Goal: Task Accomplishment & Management: Complete application form

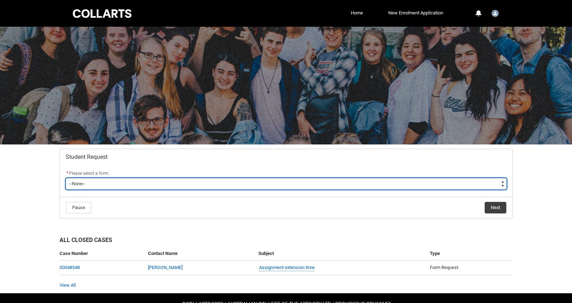
click at [140, 184] on select "--None-- Academic Transcript Application to Appeal Assignment Extension Change …" at bounding box center [286, 184] width 441 height 12
type lightning-select "Special_Consideration_Choice"
click at [66, 178] on select "--None-- Academic Transcript Application to Appeal Assignment Extension Change …" at bounding box center [286, 184] width 441 height 12
select select "Special_Consideration_Choice"
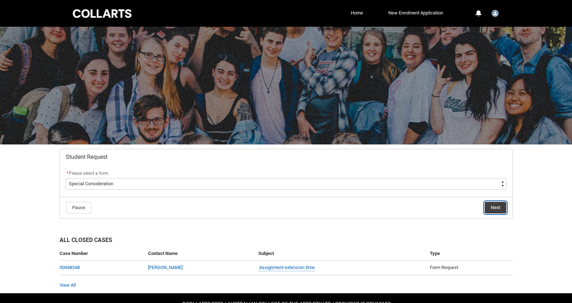
click at [493, 204] on button "Next" at bounding box center [496, 208] width 22 height 12
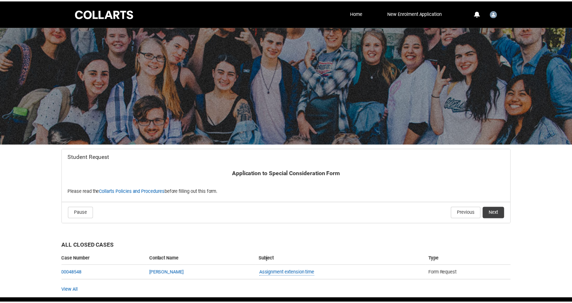
scroll to position [25, 0]
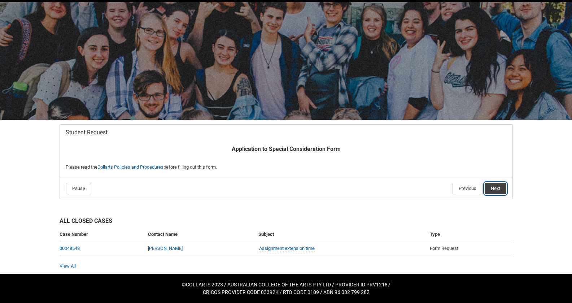
click at [487, 186] on button "Next" at bounding box center [496, 189] width 22 height 12
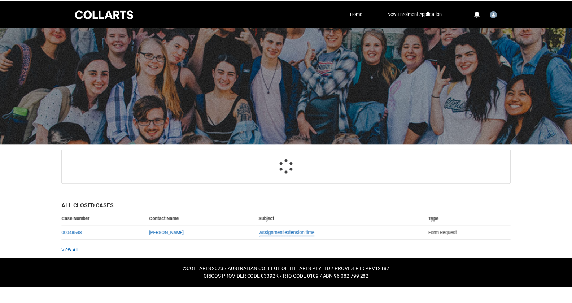
scroll to position [77, 0]
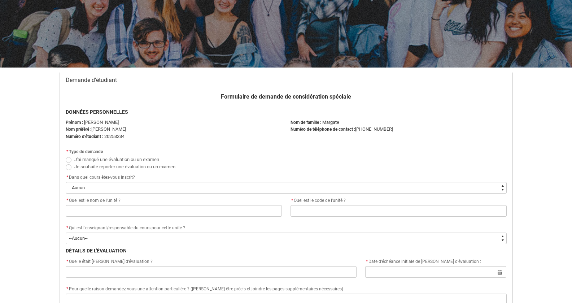
click at [84, 159] on font "J'ai manqué une évaluation ou un examen" at bounding box center [116, 159] width 85 height 5
click at [66, 156] on input "J'ai manqué une évaluation ou un examen" at bounding box center [65, 155] width 0 height 0
radio input "true"
click at [82, 167] on font "Je souhaite reporter une évaluation ou un examen" at bounding box center [124, 166] width 101 height 5
click at [66, 163] on input "Je souhaite reporter une évaluation ou un examen" at bounding box center [65, 162] width 0 height 0
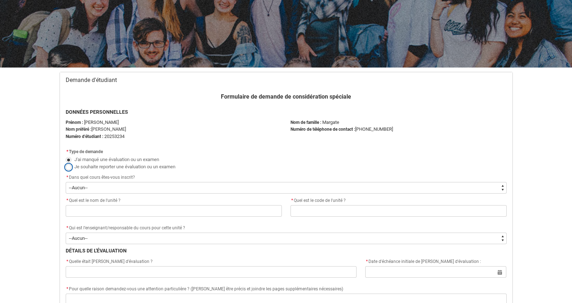
radio input "true"
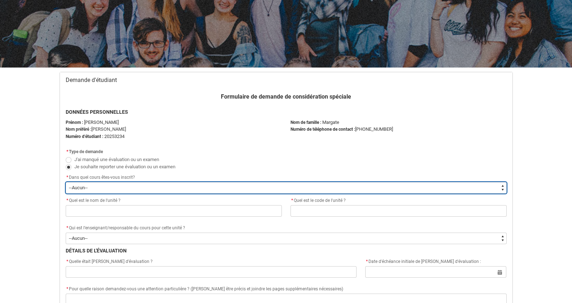
click at [105, 185] on select "--Aucun-- Programme d'échange international" at bounding box center [286, 188] width 441 height 12
type lightning-select "recordPicklist_ProgramEnrollment.a0jOZ000005dkuZYAQ"
click at [66, 182] on select "--Aucun-- Programme d'échange international" at bounding box center [286, 188] width 441 height 12
select select "recordPicklist_ProgramEnrollment.a0jOZ000005dkuZYAQ"
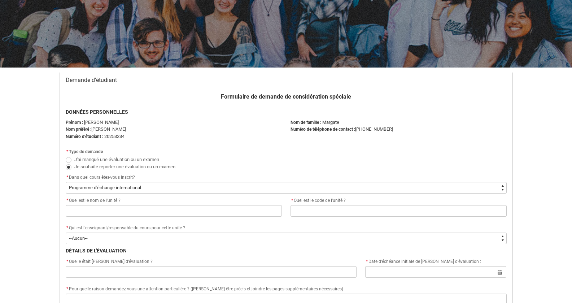
click at [94, 161] on font "J'ai manqué une évaluation ou un examen" at bounding box center [116, 159] width 85 height 5
click at [66, 156] on input "J'ai manqué une évaluation ou un examen" at bounding box center [65, 155] width 0 height 0
radio input "true"
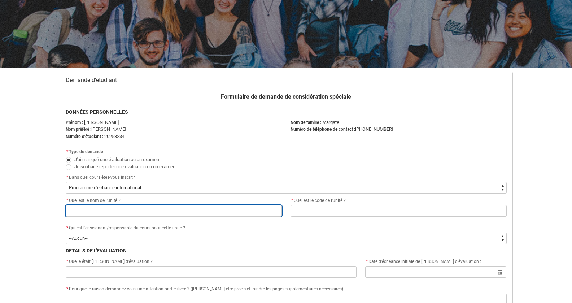
click at [94, 212] on input "Flux Redu_Student_Request" at bounding box center [174, 211] width 216 height 12
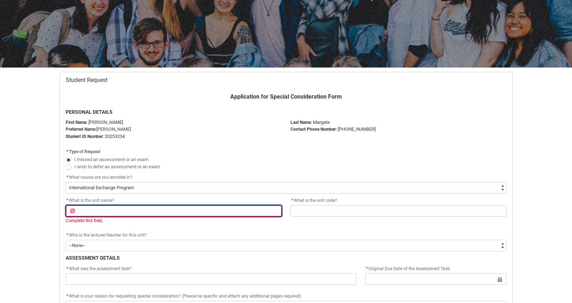
click at [152, 211] on input "Redu_Student_Request flow" at bounding box center [174, 211] width 216 height 12
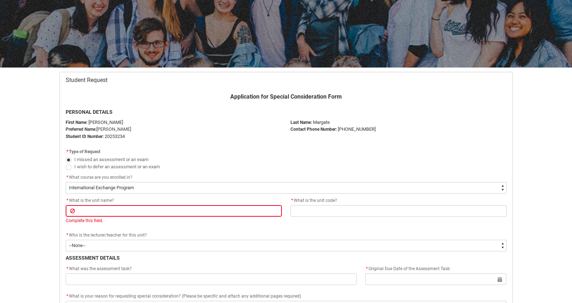
click at [135, 168] on span "I wish to defer an assessment or an exam" at bounding box center [117, 166] width 86 height 5
click at [66, 163] on input "I wish to defer an assessment or an exam" at bounding box center [65, 162] width 0 height 0
radio input "true"
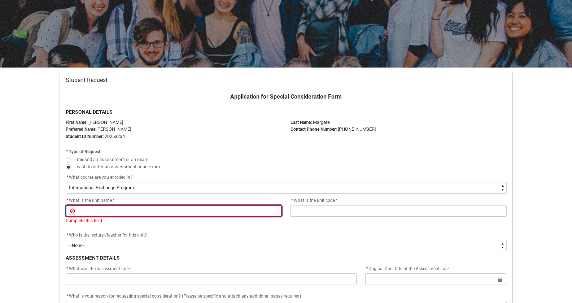
click at [177, 210] on input "Redu_Student_Request flow" at bounding box center [174, 211] width 216 height 12
paste input "Design Studio 3"
type lightning-primitive-input-simple "Design Studio 3"
type input "Design Studio 3"
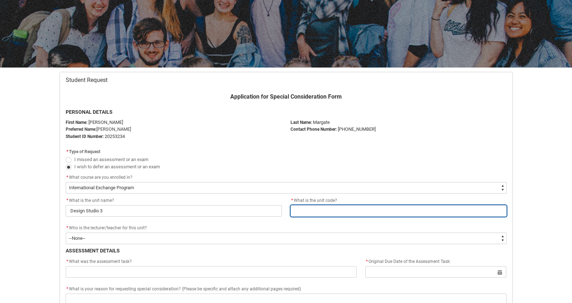
click at [326, 214] on input "Redu_Student_Request flow" at bounding box center [399, 211] width 216 height 12
paste input "IDPA6"
type lightning-primitive-input-simple "IDPA6"
type input "IDPA6"
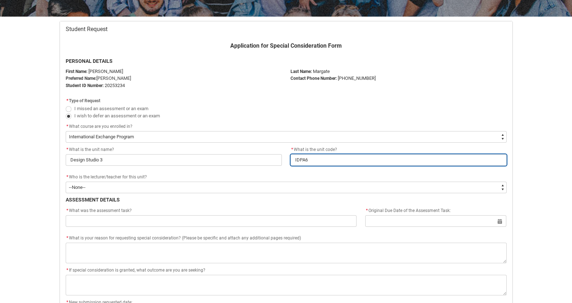
scroll to position [128, 0]
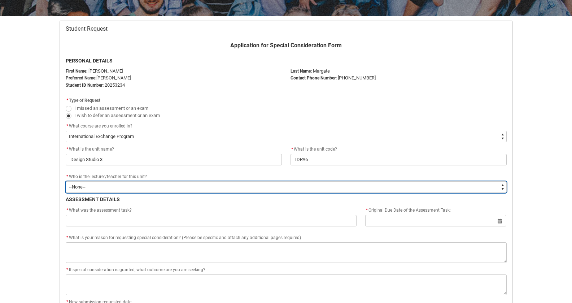
click at [151, 184] on select "--None-- [PERSON_NAME] [PERSON_NAME] [PERSON_NAME] [PERSON_NAME] [PERSON_NAME] …" at bounding box center [286, 187] width 441 height 12
click at [184, 189] on select "--None-- [PERSON_NAME] [PERSON_NAME] [PERSON_NAME] [PERSON_NAME] [PERSON_NAME] …" at bounding box center [286, 187] width 441 height 12
type lightning-select "Faculty_NamefromAtoM.003I7000001oN3JIAU"
click at [66, 181] on select "--None-- [PERSON_NAME] [PERSON_NAME] [PERSON_NAME] [PERSON_NAME] [PERSON_NAME] …" at bounding box center [286, 187] width 441 height 12
select select "Faculty_NamefromAtoM.003I7000001oN3JIAU"
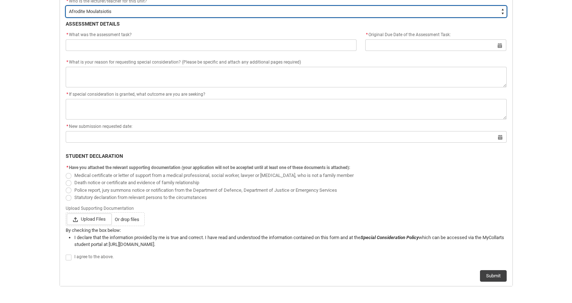
scroll to position [303, 0]
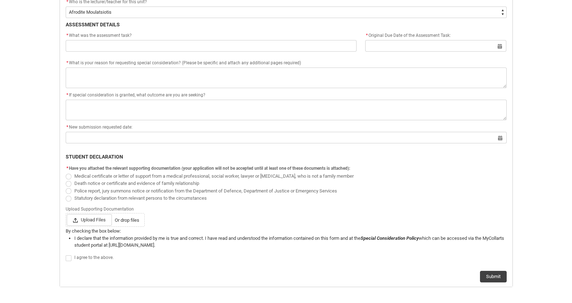
click at [70, 257] on span "Redu_Student_Request flow" at bounding box center [69, 258] width 6 height 6
click at [66, 254] on input "Redu_Student_Request flow" at bounding box center [65, 254] width 0 height 0
type lightning-input "true"
checkbox input "true"
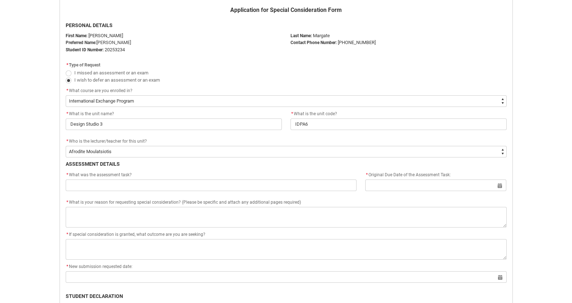
scroll to position [163, 0]
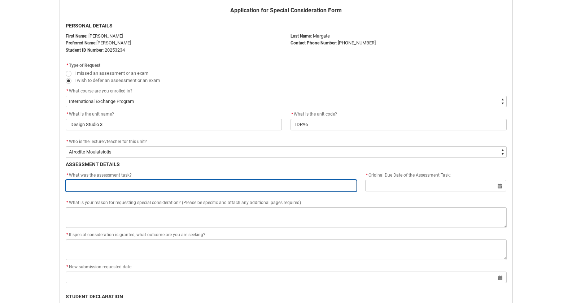
click at [136, 188] on input "Redu_Student_Request flow" at bounding box center [211, 186] width 291 height 12
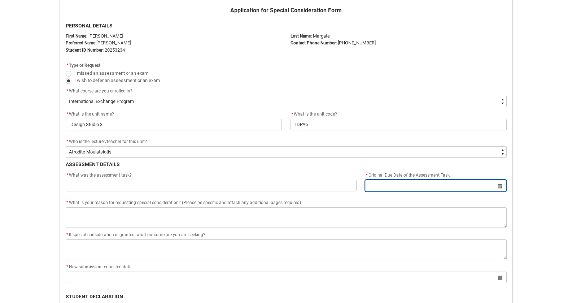
click at [423, 183] on input "Redu_Student_Request flow" at bounding box center [435, 186] width 141 height 12
select select "2025"
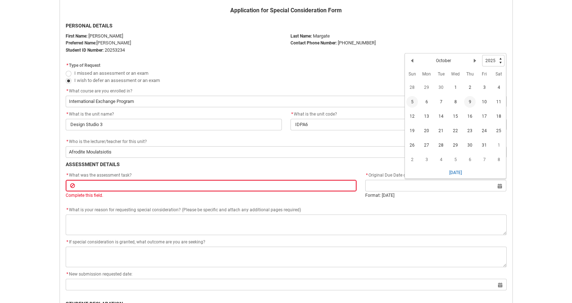
click at [413, 104] on span "5" at bounding box center [412, 102] width 12 height 12
type lightning-datepicker "[DATE]"
type lightning-input "[DATE]"
type input "[DATE]"
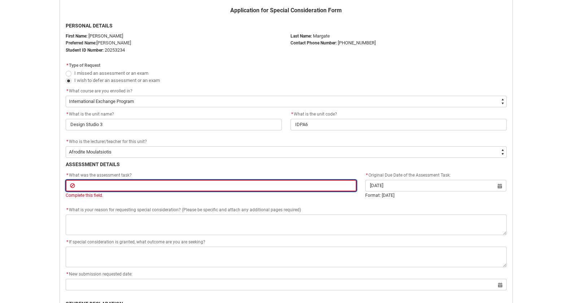
click at [173, 188] on input "Redu_Student_Request flow" at bounding box center [211, 186] width 291 height 12
paste input "Project Brief Presentation"
type lightning-primitive-input-simple "Project Brief Presentation"
type input "Project Brief Presentation"
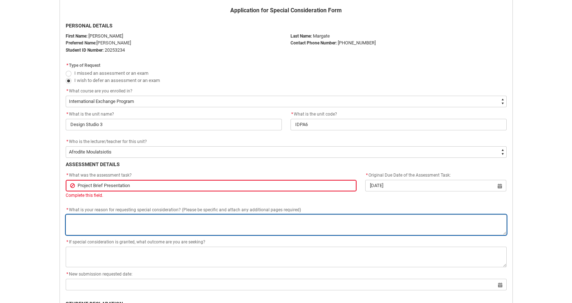
click at [134, 221] on textarea "*" at bounding box center [286, 224] width 441 height 21
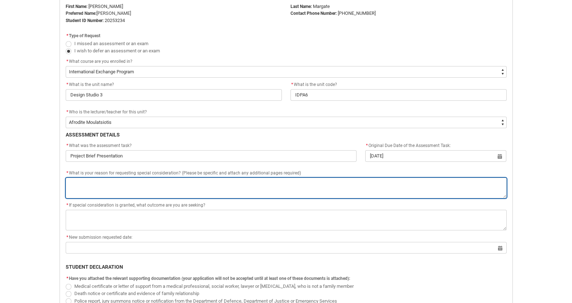
scroll to position [193, 0]
type lightning-textarea "I"
type textarea "I"
type lightning-textarea "I"
type textarea "I"
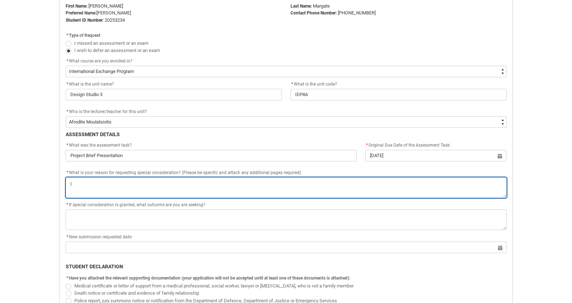
type lightning-textarea "I h"
type textarea "I h"
type lightning-textarea "I ha"
type textarea "I ha"
type lightning-textarea "I had"
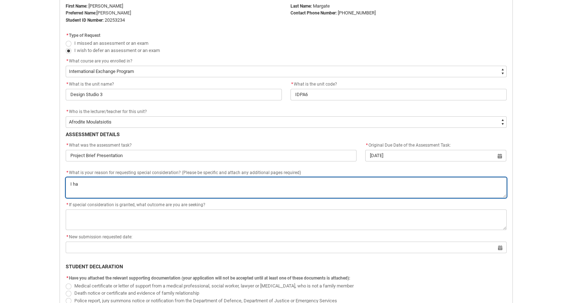
type textarea "I had"
type lightning-textarea "I had"
type textarea "I had"
type lightning-textarea "I had a"
type textarea "I had a"
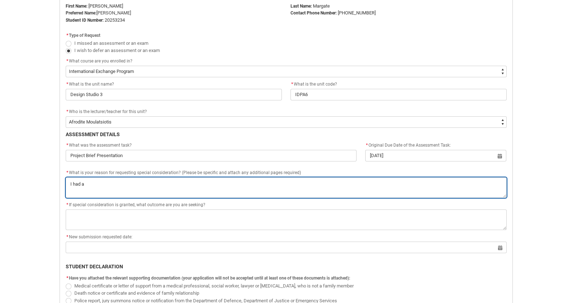
type lightning-textarea "I had an"
type textarea "I had an"
type lightning-textarea "I had an"
type textarea "I had an"
type lightning-textarea "I had an e"
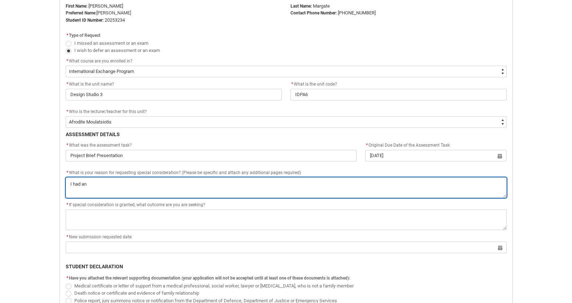
type textarea "I had an e"
type lightning-textarea "I had an ev"
type textarea "I had an ev"
type lightning-textarea "I had an eve"
type textarea "I had an eve"
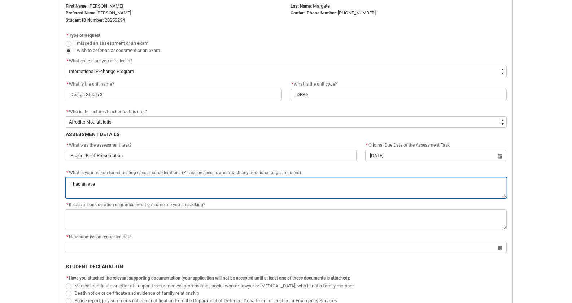
type lightning-textarea "I had an even"
type textarea "I had an even"
type lightning-textarea "I had an event"
type textarea "I had an event"
type lightning-textarea "I had an eventf"
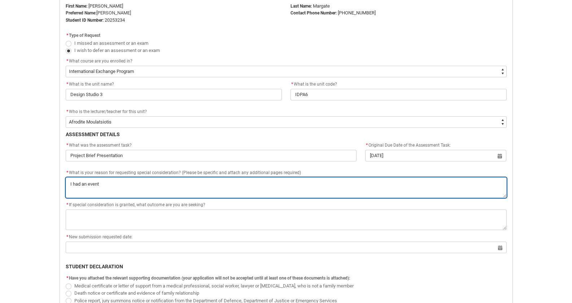
type textarea "I had an eventf"
type lightning-textarea "I had an eventfu"
type textarea "I had an eventfu"
type lightning-textarea "I had an eventful"
type textarea "I had an eventful"
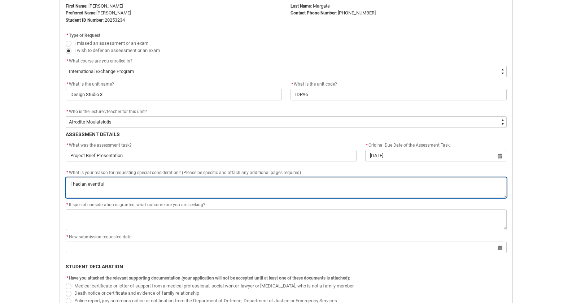
type lightning-textarea "I had an eventful"
type textarea "I had an eventful"
type lightning-textarea "I had an eventful w"
type textarea "I had an eventful w"
type lightning-textarea "I had an eventful we"
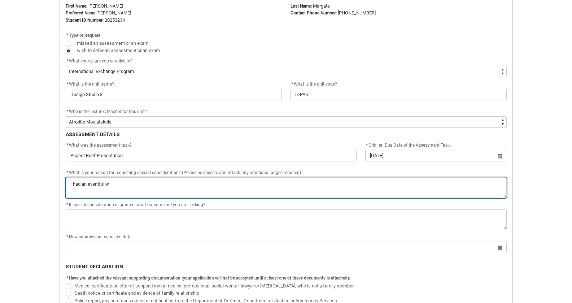
type textarea "I had an eventful we"
type lightning-textarea "I had an eventful wee"
type textarea "I had an eventful wee"
type lightning-textarea "I had an eventful week"
type textarea "I had an eventful week"
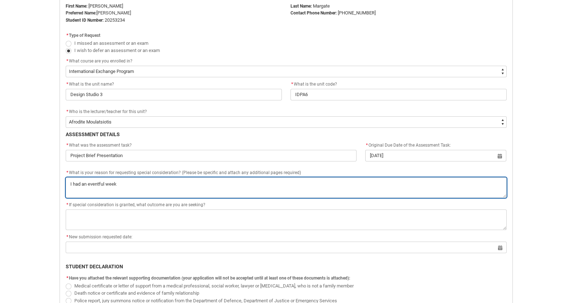
type lightning-textarea "I had an eventful week,"
type textarea "I had an eventful week,"
type lightning-textarea "I had an eventful week,"
type textarea "I had an eventful week,"
type lightning-textarea "I had an eventful week, h"
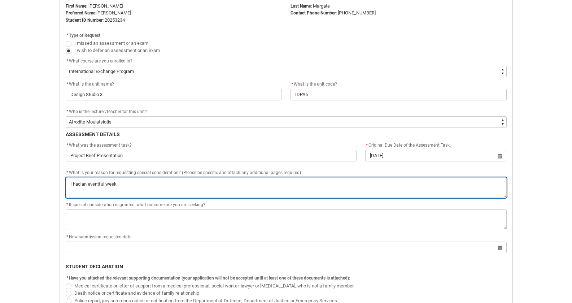
type textarea "I had an eventful week, h"
type lightning-textarea "I had an eventful week, ha"
type textarea "I had an eventful week, ha"
type lightning-textarea "I had an eventful week, had"
type textarea "I had an eventful week, had"
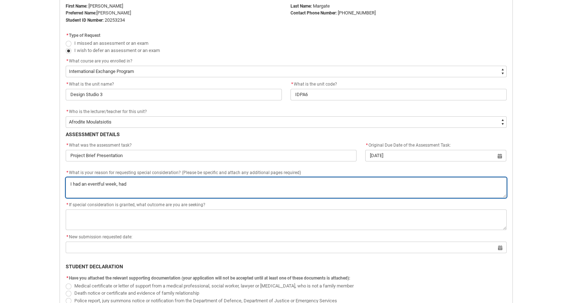
type lightning-textarea "I had an eventful week, had"
type textarea "I had an eventful week, had"
type lightning-textarea "I had an eventful week, had t"
type textarea "I had an eventful week, had t"
type lightning-textarea "I had an eventful week, had to"
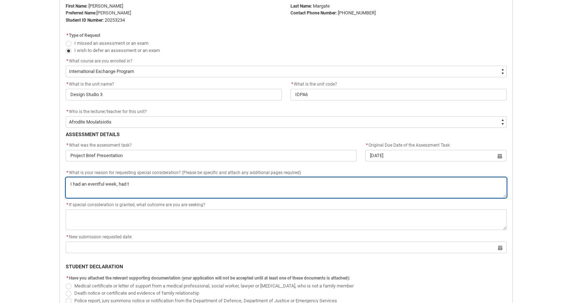
type textarea "I had an eventful week, had to"
type lightning-textarea "I had an eventful week, had to"
type textarea "I had an eventful week, had to"
type lightning-textarea "I had an eventful week, had to f"
type textarea "I had an eventful week, had to f"
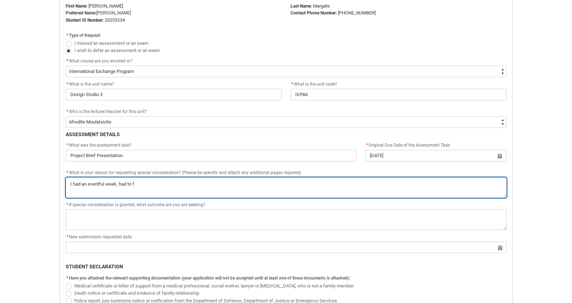
type lightning-textarea "I had an eventful week, had to fi"
type textarea "I had an eventful week, had to fi"
type lightning-textarea "I had an eventful week, had to fin"
type textarea "I had an eventful week, had to fin"
type lightning-textarea "I had an eventful week, had to find"
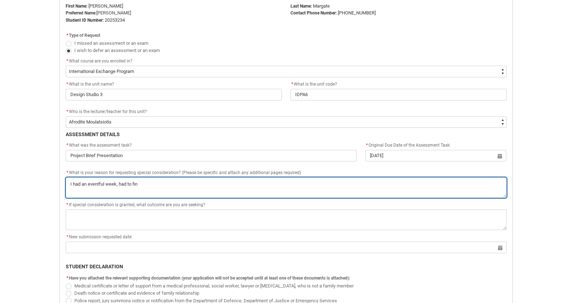
type textarea "I had an eventful week, had to find"
type lightning-textarea "I had an eventful week, had to find"
type textarea "I had an eventful week, had to find"
type lightning-textarea "I had an eventful week, had to find a"
type textarea "I had an eventful week, had to find a"
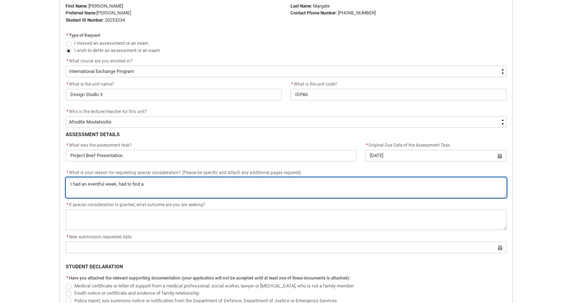
type lightning-textarea "I had an eventful week, had to find a"
type textarea "I had an eventful week, had to find a"
type lightning-textarea "I had an eventful week, had to find a p"
type textarea "I had an eventful week, had to find a p"
type lightning-textarea "I had an eventful week, had to find a pl"
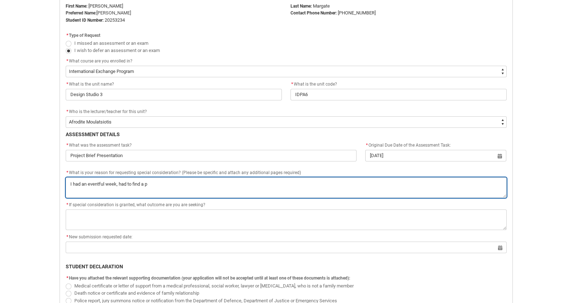
type textarea "I had an eventful week, had to find a pl"
type lightning-textarea "I had an eventful week, had to find a pla"
type textarea "I had an eventful week, had to find a pla"
type lightning-textarea "I had an eventful week, had to find a plac"
type textarea "I had an eventful week, had to find a plac"
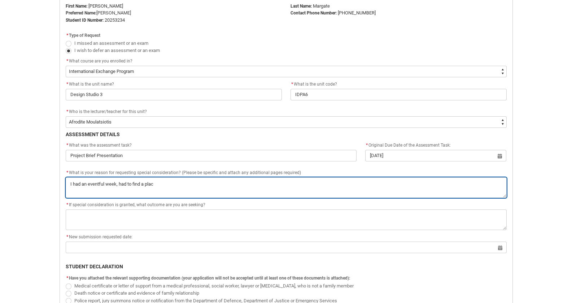
type lightning-textarea "I had an eventful week, had to find a place"
type textarea "I had an eventful week, had to find a place"
type lightning-textarea "I had an eventful week, had to find a place"
type textarea "I had an eventful week, had to find a place"
type lightning-textarea "I had an eventful week, had to find a place t"
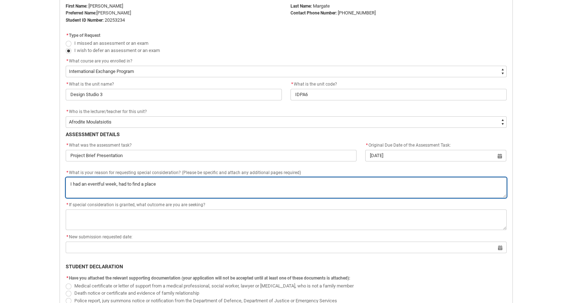
type textarea "I had an eventful week, had to find a place t"
type lightning-textarea "I had an eventful week, had to find a place to"
type textarea "I had an eventful week, had to find a place to"
type lightning-textarea "I had an eventful week, had to find a place to"
type textarea "I had an eventful week, had to find a place to"
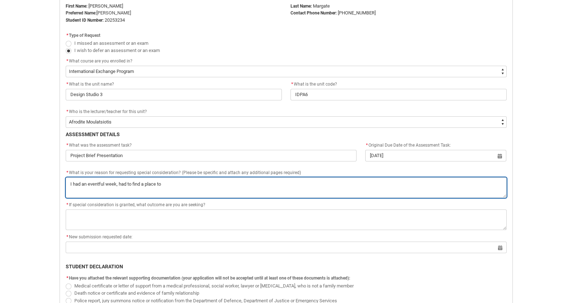
type lightning-textarea "I had an eventful week, had to find a place to l"
type textarea "I had an eventful week, had to find a place to l"
type lightning-textarea "I had an eventful week, had to find a place to li"
type textarea "I had an eventful week, had to find a place to li"
type lightning-textarea "I had an eventful week, had to find a place to liv"
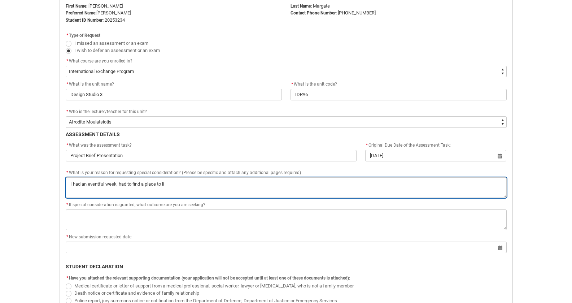
type textarea "I had an eventful week, had to find a place to liv"
type lightning-textarea "I had an eventful week, had to find a place to live"
type textarea "I had an eventful week, had to find a place to live"
type lightning-textarea "I had an eventful week, had to find a place to live,"
type textarea "I had an eventful week, had to find a place to live,"
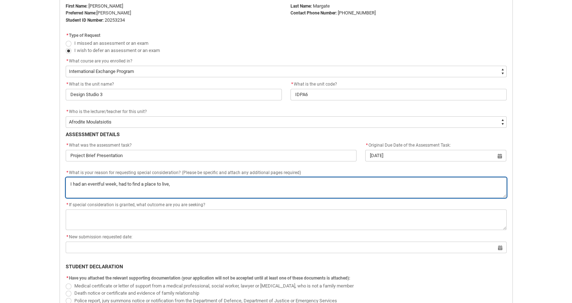
type lightning-textarea "I had an eventful week, had to find a place to live,"
type textarea "I had an eventful week, had to find a place to live,"
type lightning-textarea "I had an eventful week, had to find a place to live, s"
type textarea "I had an eventful week, had to find a place to live, s"
type lightning-textarea "I had an eventful week, had to find a place to live, so"
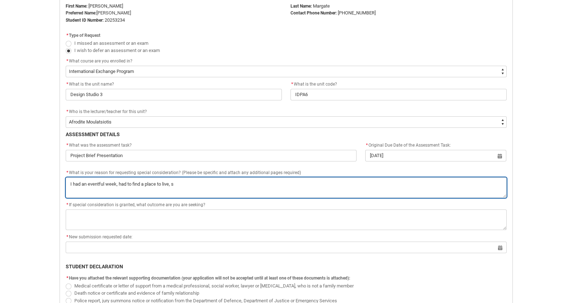
type textarea "I had an eventful week, had to find a place to live, so"
type lightning-textarea "I had an eventful week, had to find a place to live, som"
type textarea "I had an eventful week, had to find a place to live, som"
type lightning-textarea "I had an eventful week, had to find a place to live, some"
type textarea "I had an eventful week, had to find a place to live, some"
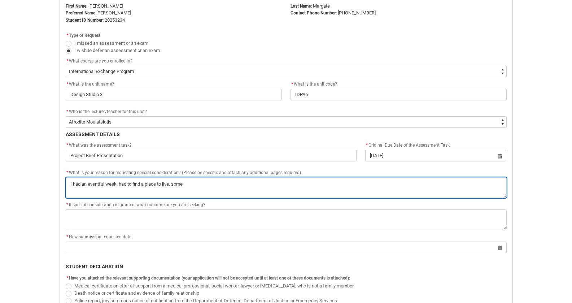
type lightning-textarea "I had an eventful week, had to find a place to live, some"
type textarea "I had an eventful week, had to find a place to live, some"
type lightning-textarea "I had an eventful week, had to find a place to live, some e"
type textarea "I had an eventful week, had to find a place to live, some e"
type lightning-textarea "I had an eventful week, had to find a place to live, some ev"
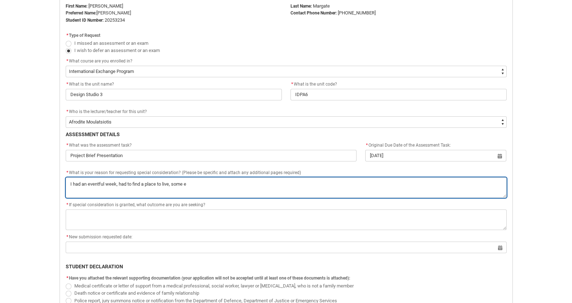
type textarea "I had an eventful week, had to find a place to live, some ev"
type lightning-textarea "I had an eventful week, had to find a place to live, some eve"
type textarea "I had an eventful week, had to find a place to live, some eve"
type lightning-textarea "I had an eventful week, had to find a place to live, some even"
type textarea "I had an eventful week, had to find a place to live, some even"
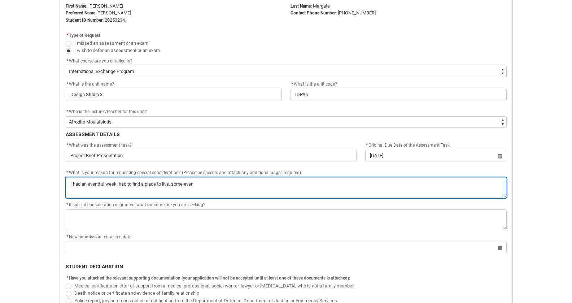
type lightning-textarea "I had an eventful week, had to find a place to live, some event"
type textarea "I had an eventful week, had to find a place to live, some event"
type lightning-textarea "I had an eventful week, had to find a place to live, some events"
type textarea "I had an eventful week, had to find a place to live, some events"
type lightning-textarea "I had an eventful week, had to find a place to live, some events"
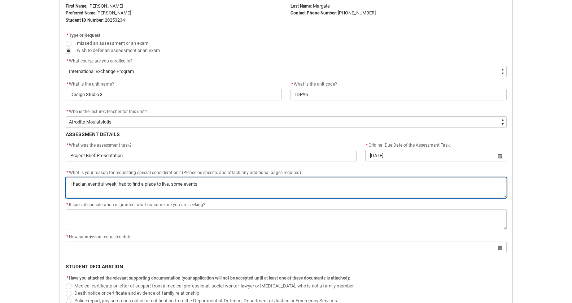
type textarea "I had an eventful week, had to find a place to live, some events"
type lightning-textarea "I had an eventful week, had to find a place to live, some events i"
type textarea "I had an eventful week, had to find a place to live, some events i"
type lightning-textarea "I had an eventful week, had to find a place to live, some events in"
type textarea "I had an eventful week, had to find a place to live, some events in"
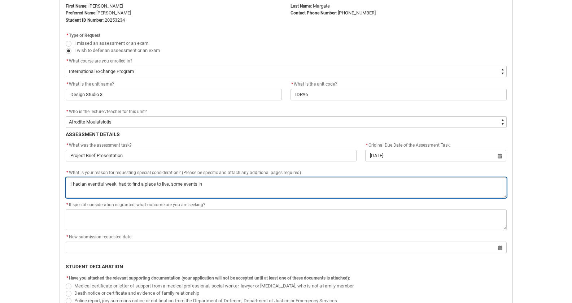
type lightning-textarea "I had an eventful week, had to find a place to live, some events in"
type textarea "I had an eventful week, had to find a place to live, some events in"
type lightning-textarea "I had an eventful week, had to find a place to live, some events in F"
type textarea "I had an eventful week, had to find a place to live, some events in F"
type lightning-textarea "I had an eventful week, had to find a place to live, some events in Fr"
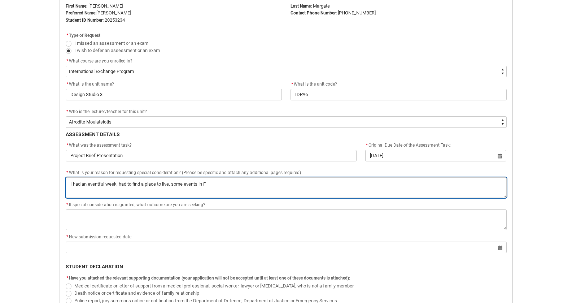
type textarea "I had an eventful week, had to find a place to live, some events in Fr"
type lightning-textarea "I had an eventful week, had to find a place to live, some events in [GEOGRAPHIC…"
type textarea "I had an eventful week, had to find a place to live, some events in [GEOGRAPHIC…"
type lightning-textarea "I had an eventful week, had to find a place to live, some events in [GEOGRAPHIC…"
type textarea "I had an eventful week, had to find a place to live, some events in [GEOGRAPHIC…"
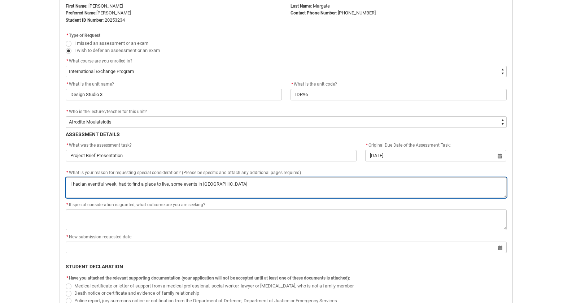
type lightning-textarea "I had an eventful week, had to find a place to live, some events in [GEOGRAPHIC…"
type textarea "I had an eventful week, had to find a place to live, some events in [GEOGRAPHIC…"
type lightning-textarea "I had an eventful week, had to find a place to live, some events in [GEOGRAPHIC…"
type textarea "I had an eventful week, had to find a place to live, some events in [GEOGRAPHIC…"
type lightning-textarea "I had an eventful week, had to find a place to live, some events in [GEOGRAPHIC…"
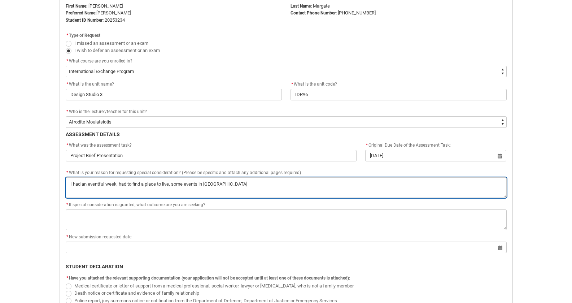
type textarea "I had an eventful week, had to find a place to live, some events in [GEOGRAPHIC…"
type lightning-textarea "I had an eventful week, had to find a place to live, some events in [GEOGRAPHIC…"
type textarea "I had an eventful week, had to find a place to live, some events in [GEOGRAPHIC…"
type lightning-textarea "I had an eventful week, had to find a place to live, some events in [GEOGRAPHIC…"
type textarea "I had an eventful week, had to find a place to live, some events in [GEOGRAPHIC…"
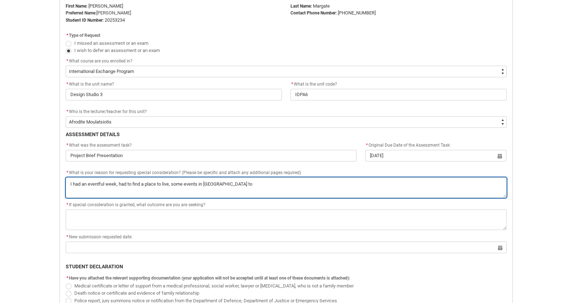
type lightning-textarea "I had an eventful week, had to find a place to live, some events in [GEOGRAPHIC…"
type textarea "I had an eventful week, had to find a place to live, some events in [GEOGRAPHIC…"
type lightning-textarea "I had an eventful week, had to find a place to live, some events in [GEOGRAPHIC…"
type textarea "I had an eventful week, had to find a place to live, some events in [GEOGRAPHIC…"
type lightning-textarea "I had an eventful week, had to find a place to live, some events in [GEOGRAPHIC…"
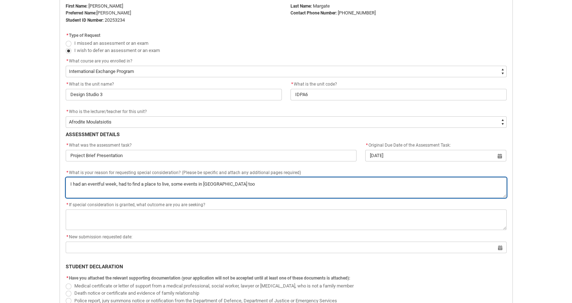
type textarea "I had an eventful week, had to find a place to live, some events in [GEOGRAPHIC…"
type lightning-textarea "I had an eventful week, had to find a place to live, some events in [GEOGRAPHIC…"
type textarea "I had an eventful week, had to find a place to live, some events in [GEOGRAPHIC…"
type lightning-textarea "I had an eventful week, had to find a place to live, some events in [GEOGRAPHIC…"
type textarea "I had an eventful week, had to find a place to live, some events in [GEOGRAPHIC…"
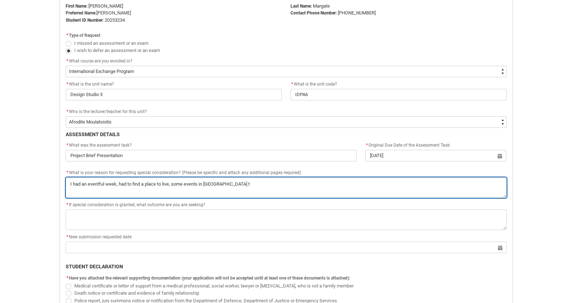
type lightning-textarea "I had an eventful week, had to find a place to live, some events in [GEOGRAPHIC…"
type textarea "I had an eventful week, had to find a place to live, some events in [GEOGRAPHIC…"
type lightning-textarea "I had an eventful week, had to find a place to live, some events in [GEOGRAPHIC…"
type textarea "I had an eventful week, had to find a place to live, some events in [GEOGRAPHIC…"
type lightning-textarea "I had an eventful week, had to find a place to live, some events in [GEOGRAPHIC…"
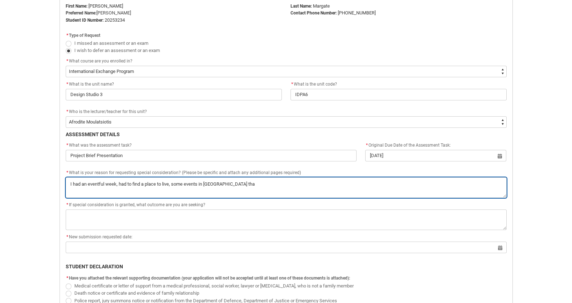
type textarea "I had an eventful week, had to find a place to live, some events in [GEOGRAPHIC…"
type lightning-textarea "I had an eventful week, had to find a place to live, some events in [GEOGRAPHIC…"
type textarea "I had an eventful week, had to find a place to live, some events in [GEOGRAPHIC…"
type lightning-textarea "I had an eventful week, had to find a place to live, some events in [GEOGRAPHIC…"
type textarea "I had an eventful week, had to find a place to live, some events in [GEOGRAPHIC…"
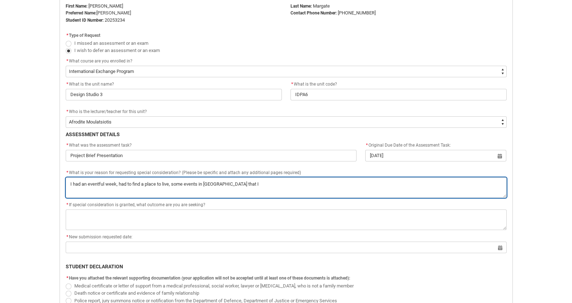
type lightning-textarea "I had an eventful week, had to find a place to live, some events in [GEOGRAPHIC…"
type textarea "I had an eventful week, had to find a place to live, some events in [GEOGRAPHIC…"
type lightning-textarea "I had an eventful week, had to find a place to live, some events in [GEOGRAPHIC…"
type textarea "I had an eventful week, had to find a place to live, some events in [GEOGRAPHIC…"
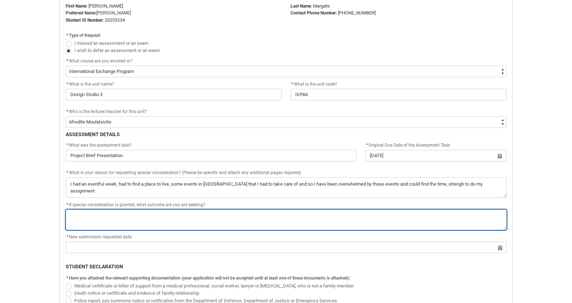
click at [150, 213] on textarea "*" at bounding box center [286, 219] width 441 height 21
drag, startPoint x: 189, startPoint y: 214, endPoint x: 181, endPoint y: 225, distance: 13.6
click at [181, 225] on textarea "*" at bounding box center [286, 219] width 441 height 21
click at [209, 214] on textarea "*" at bounding box center [286, 219] width 441 height 21
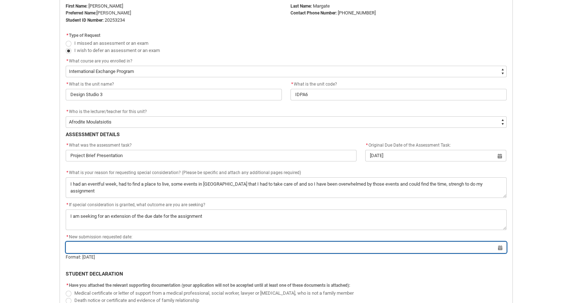
click at [458, 249] on input "Redu_Student_Request flow" at bounding box center [286, 247] width 441 height 12
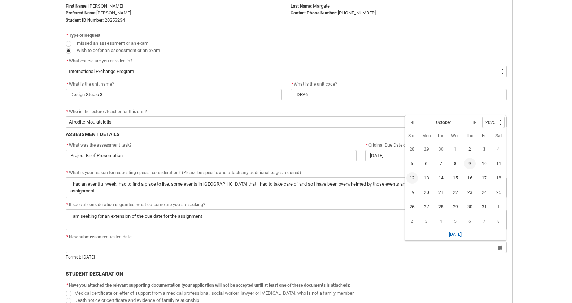
click at [410, 182] on span "12" at bounding box center [412, 178] width 12 height 12
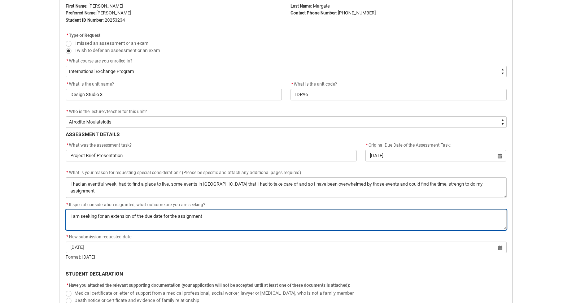
click at [226, 213] on textarea "*" at bounding box center [286, 219] width 441 height 21
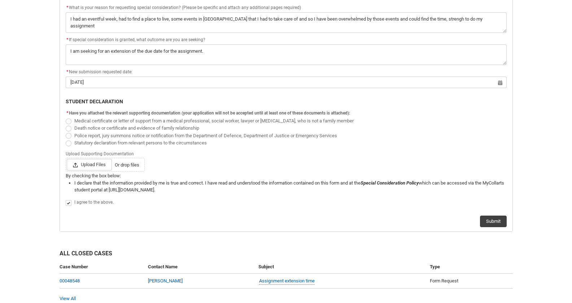
scroll to position [358, 0]
click at [485, 224] on button "Submit" at bounding box center [493, 221] width 27 height 12
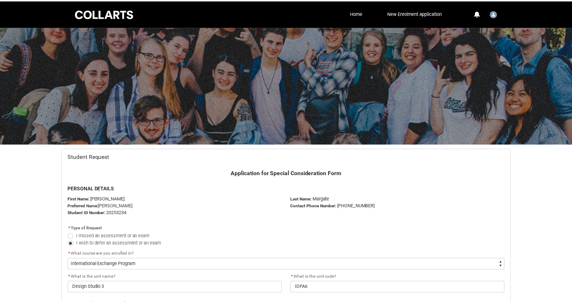
scroll to position [323, 0]
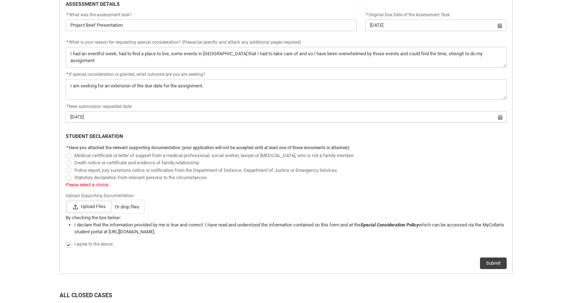
click at [108, 179] on span "Statutory declaration from relevant persons to the circumstances" at bounding box center [140, 177] width 132 height 5
click at [66, 174] on input "Statutory declaration from relevant persons to the circumstances" at bounding box center [65, 173] width 0 height 0
click at [93, 208] on span "Upload Files" at bounding box center [89, 207] width 45 height 12
click at [67, 201] on input "Upload Files Or drop files" at bounding box center [66, 200] width 0 height 0
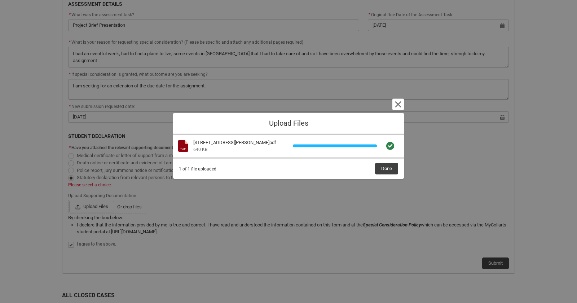
click at [375, 165] on div "1 of 1 file uploaded Done" at bounding box center [288, 169] width 219 height 12
click at [384, 169] on span "Done" at bounding box center [386, 168] width 11 height 11
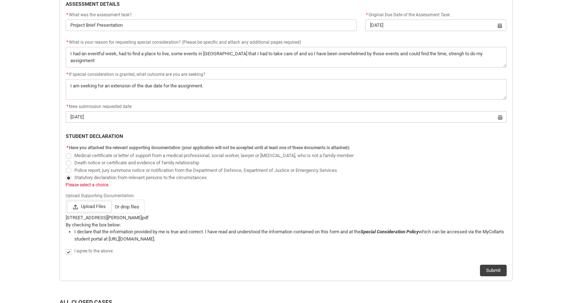
click at [486, 261] on div "Submit" at bounding box center [286, 267] width 441 height 17
click at [485, 267] on button "Submit" at bounding box center [493, 271] width 27 height 12
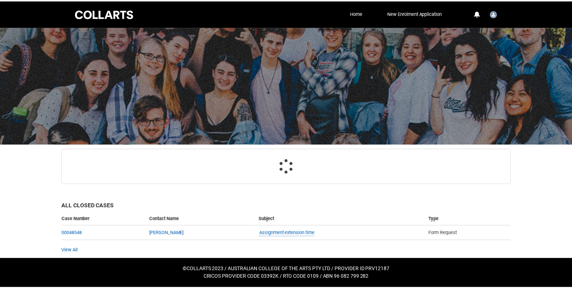
scroll to position [6, 0]
